Goal: Navigation & Orientation: Understand site structure

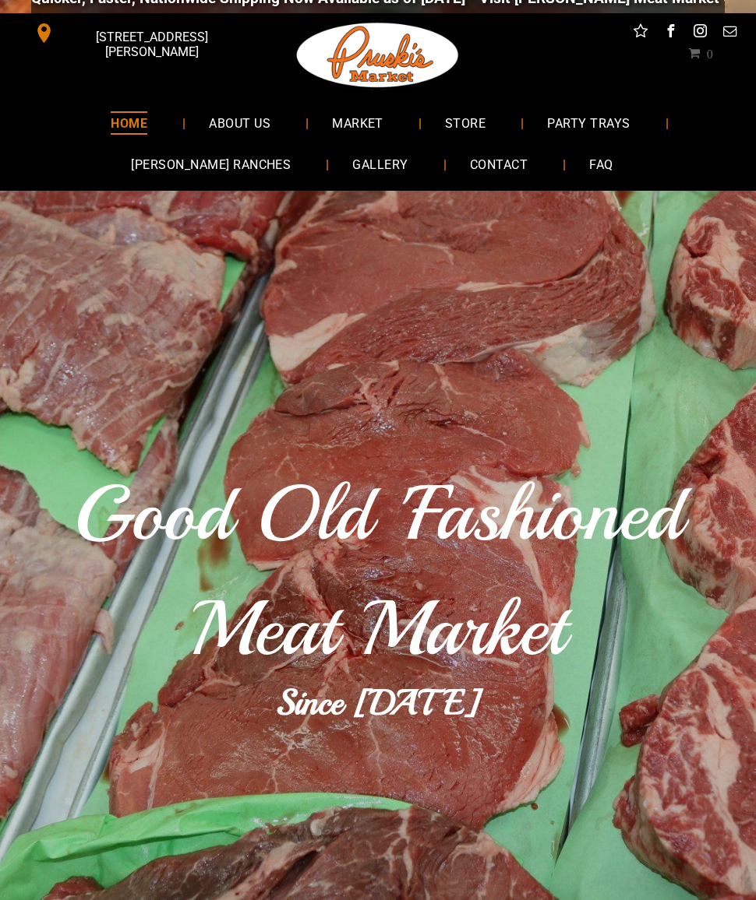
click at [216, 170] on span "[PERSON_NAME] RANCHES" at bounding box center [211, 164] width 160 height 23
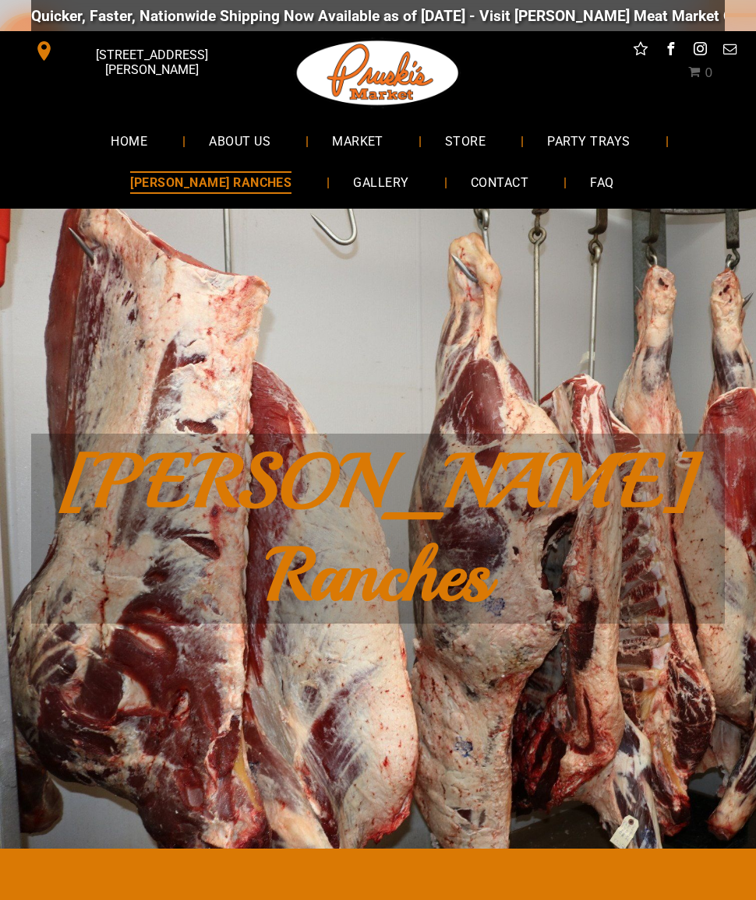
click at [353, 188] on span "GALLERY" at bounding box center [380, 182] width 55 height 23
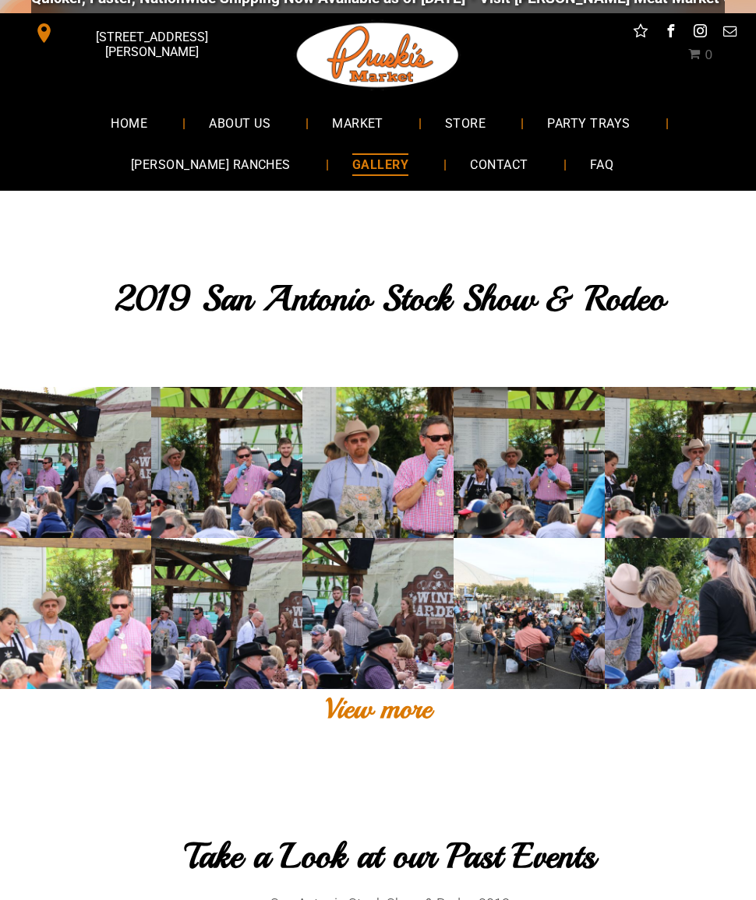
click at [74, 474] on link at bounding box center [75, 462] width 151 height 151
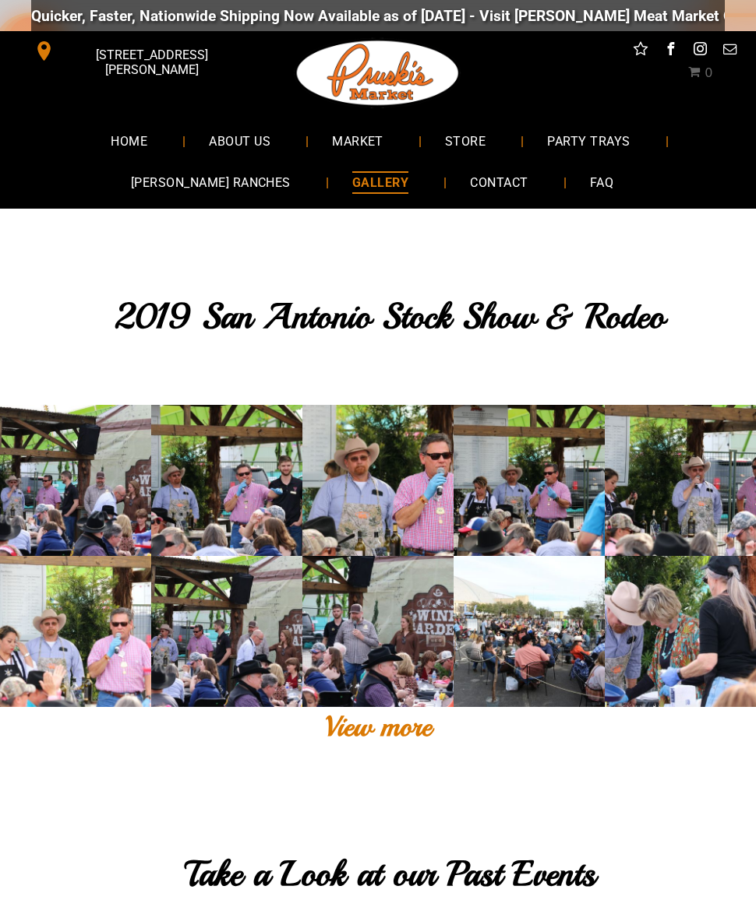
click at [248, 134] on span "ABOUT US" at bounding box center [240, 140] width 62 height 23
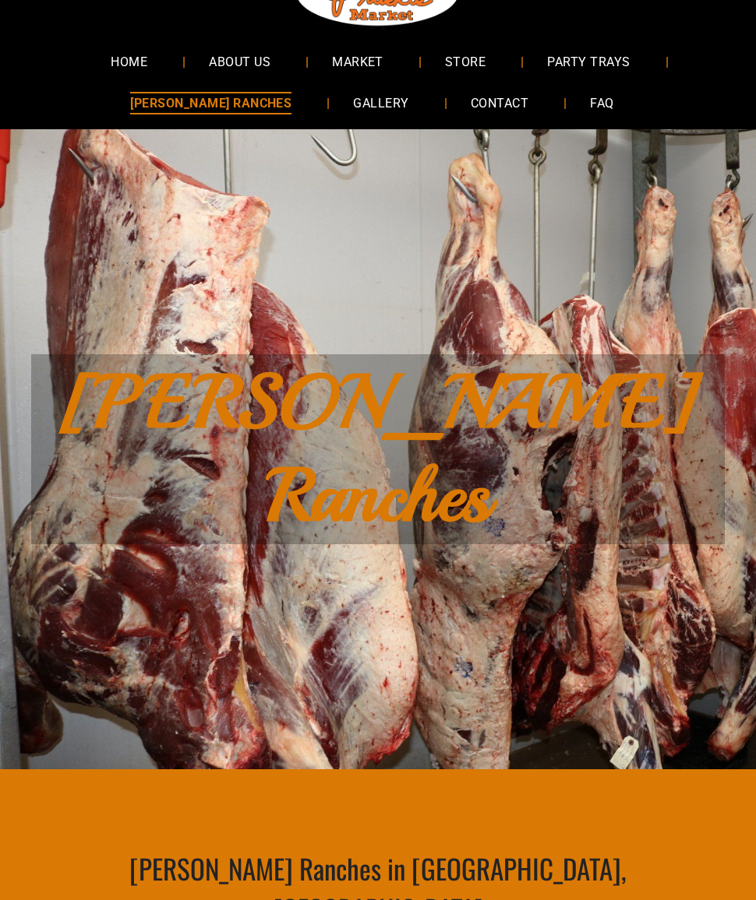
scroll to position [79, 0]
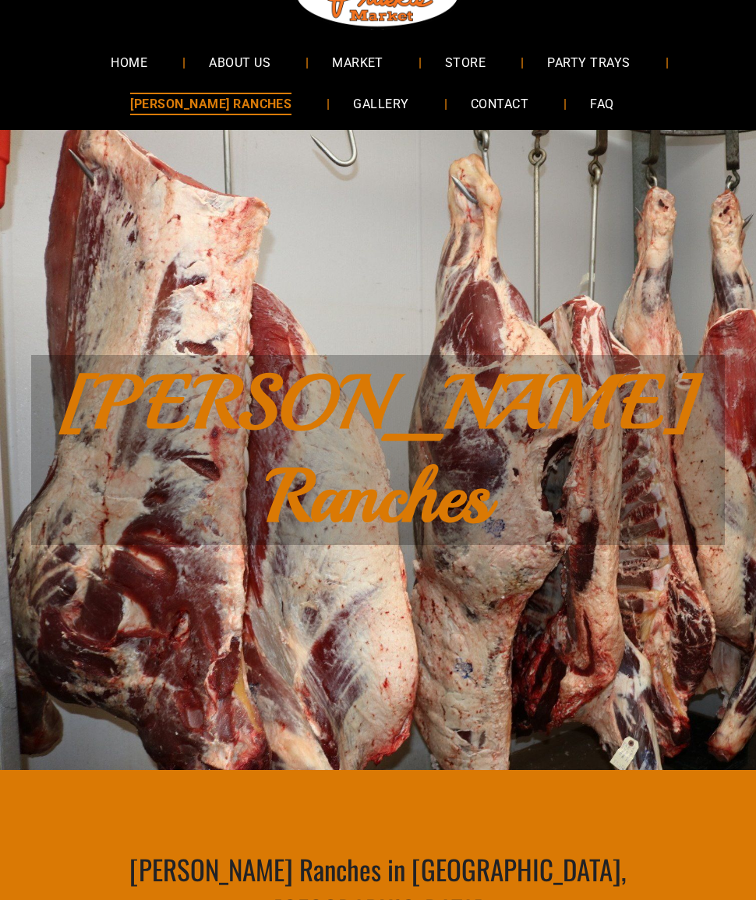
click at [466, 53] on span "STORE" at bounding box center [465, 62] width 41 height 23
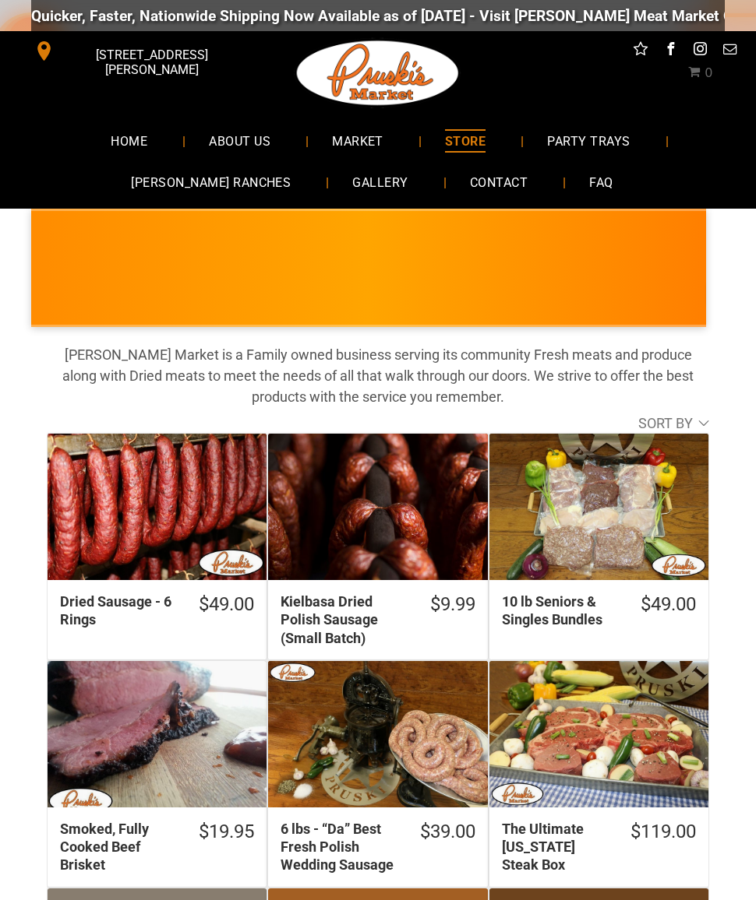
click at [354, 138] on span "MARKET" at bounding box center [357, 140] width 51 height 23
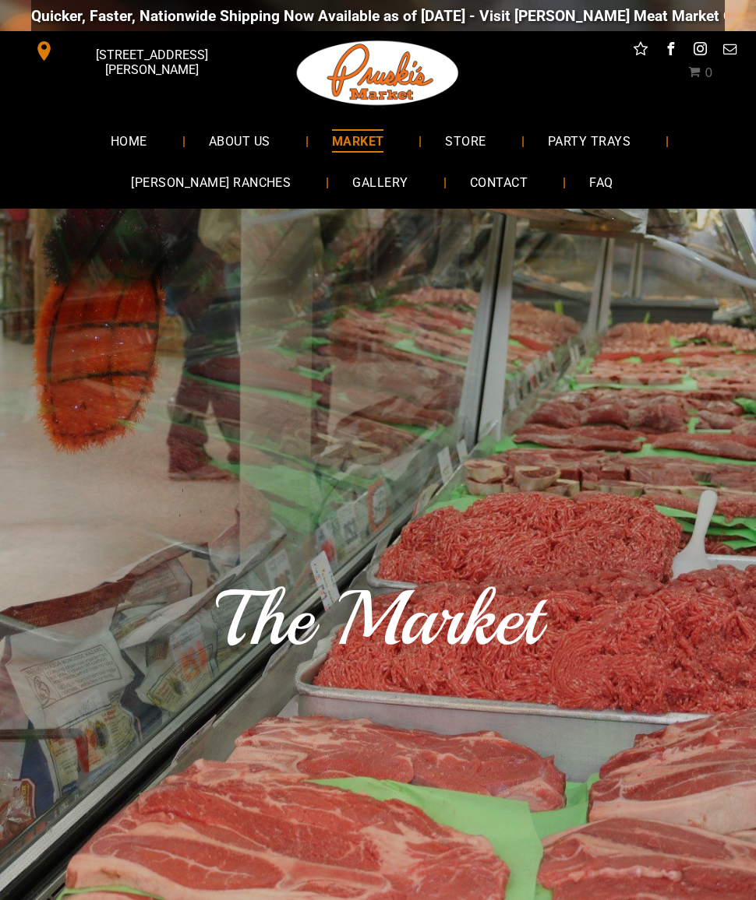
click at [467, 143] on span "STORE" at bounding box center [465, 140] width 41 height 23
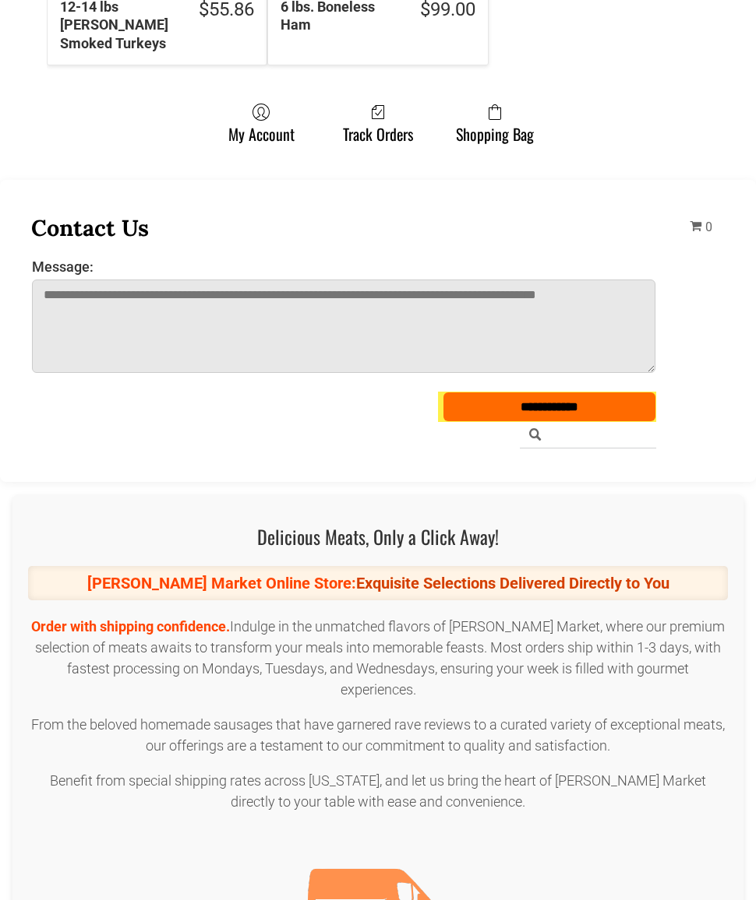
scroll to position [1485, 0]
